Goal: Check status: Check status

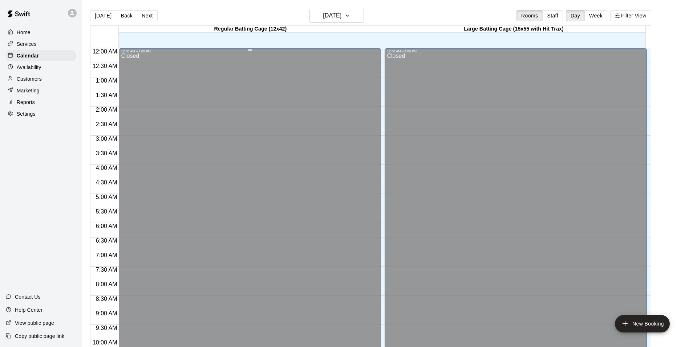
scroll to position [323, 0]
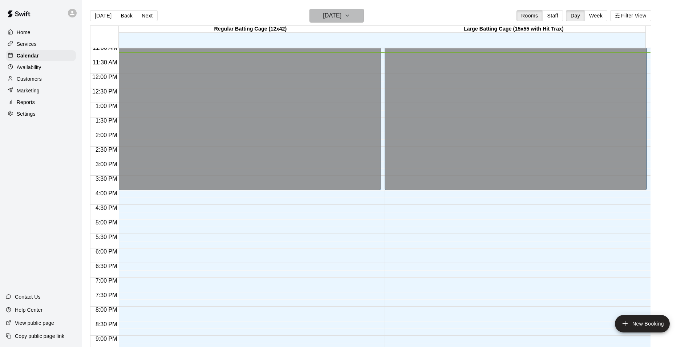
click at [350, 12] on icon "button" at bounding box center [348, 15] width 6 height 9
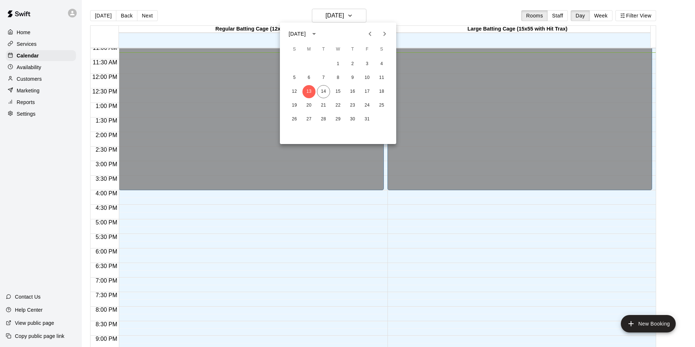
click at [384, 37] on icon "Next month" at bounding box center [384, 33] width 9 height 9
click at [367, 77] on button "12" at bounding box center [366, 77] width 13 height 13
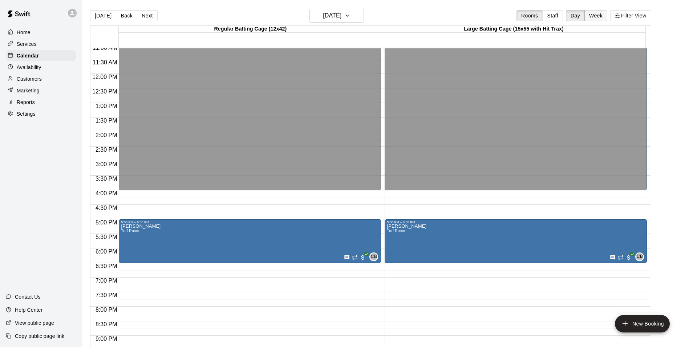
click at [600, 15] on button "Week" at bounding box center [596, 15] width 23 height 11
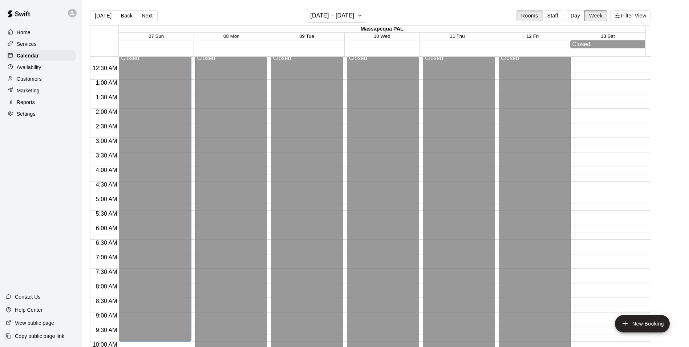
scroll to position [0, 0]
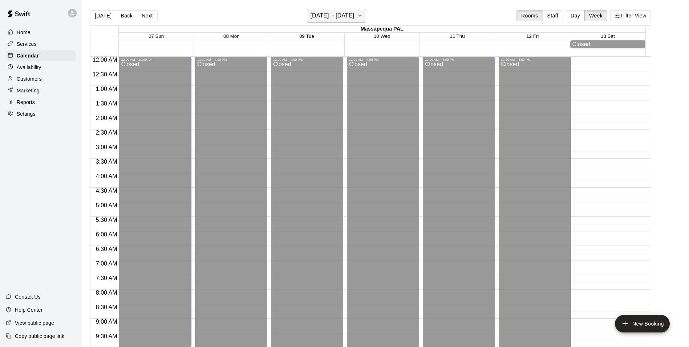
click at [363, 15] on icon "button" at bounding box center [360, 15] width 6 height 9
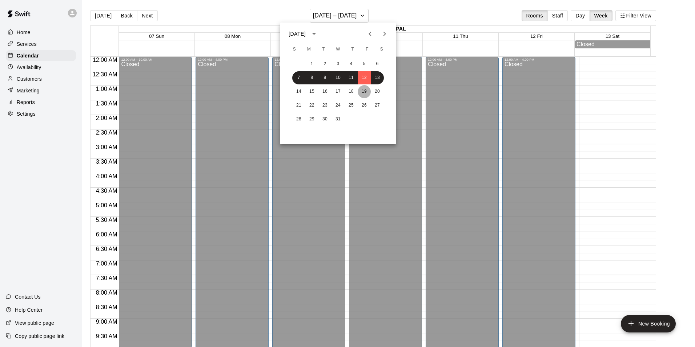
click at [367, 92] on button "19" at bounding box center [364, 91] width 13 height 13
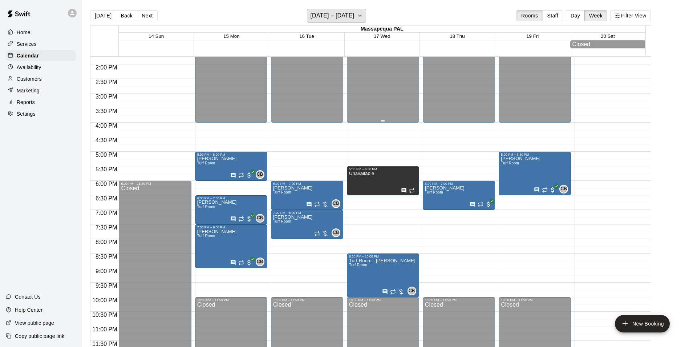
scroll to position [402, 0]
click at [362, 16] on icon "button" at bounding box center [360, 15] width 3 height 1
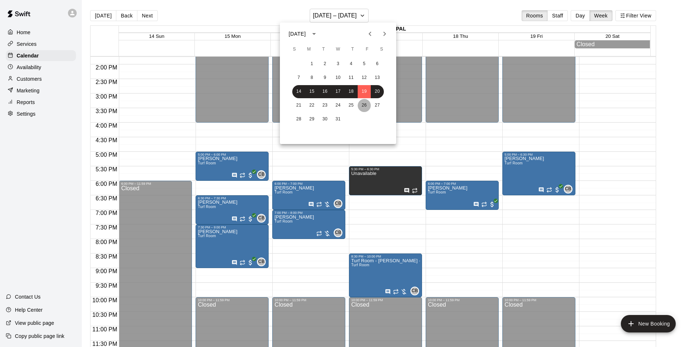
click at [366, 106] on button "26" at bounding box center [364, 105] width 13 height 13
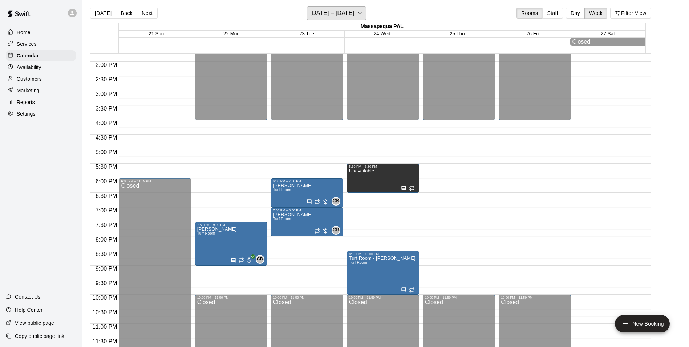
scroll to position [0, 0]
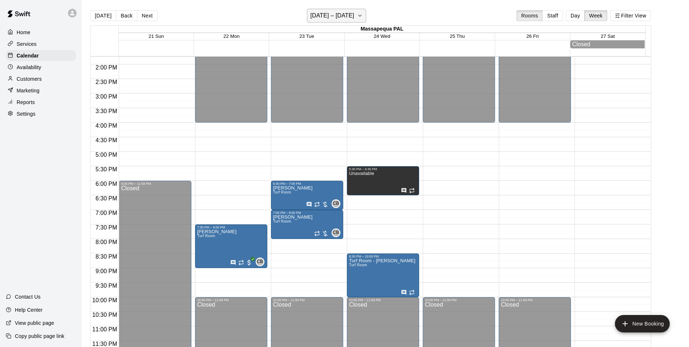
click at [363, 17] on icon "button" at bounding box center [360, 15] width 6 height 9
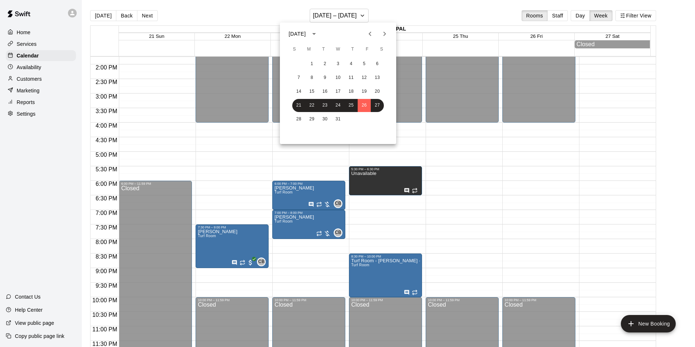
click at [382, 35] on icon "Next month" at bounding box center [384, 33] width 9 height 9
click at [364, 78] on button "9" at bounding box center [364, 77] width 13 height 13
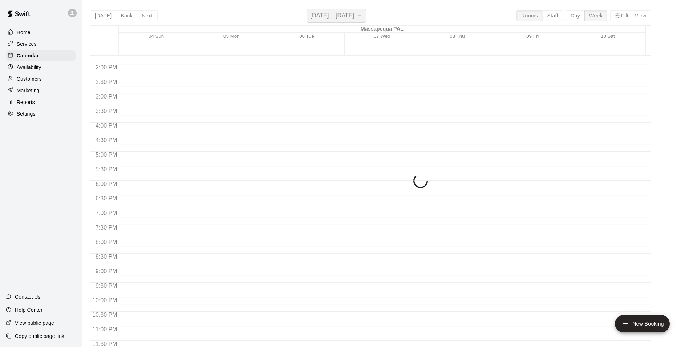
scroll to position [402, 0]
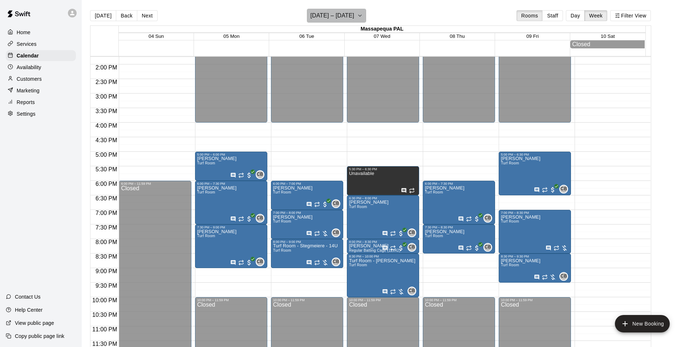
click at [363, 16] on icon "button" at bounding box center [360, 15] width 6 height 9
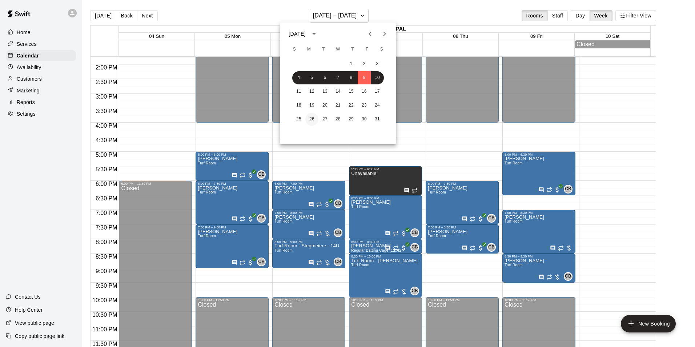
click at [311, 118] on button "26" at bounding box center [311, 119] width 13 height 13
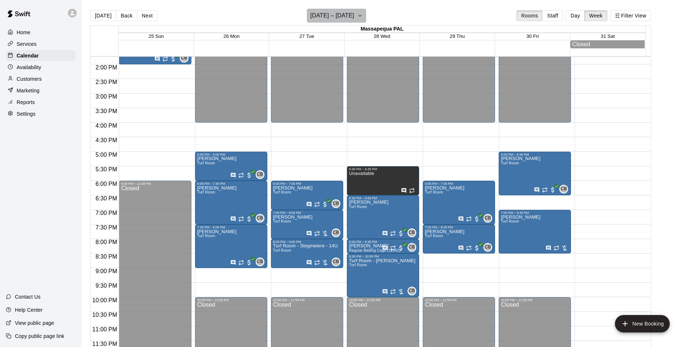
click at [363, 17] on icon "button" at bounding box center [360, 15] width 6 height 9
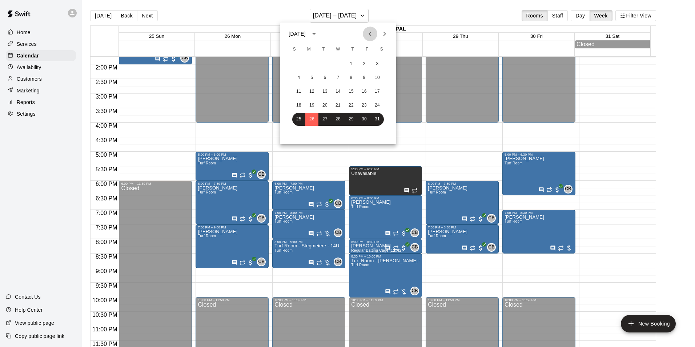
click at [368, 35] on icon "Previous month" at bounding box center [370, 33] width 9 height 9
click at [376, 91] on button "15" at bounding box center [377, 91] width 13 height 13
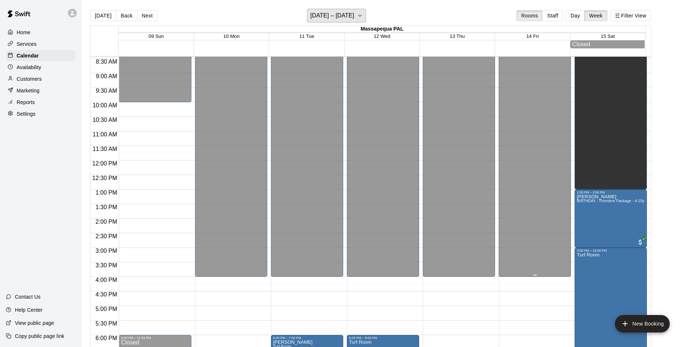
scroll to position [256, 0]
